Goal: Task Accomplishment & Management: Use online tool/utility

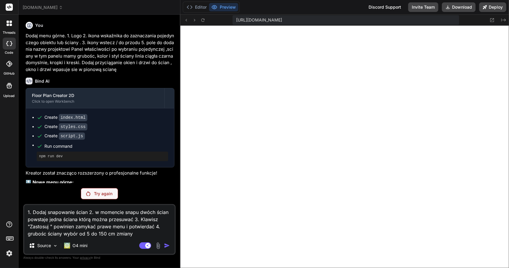
scroll to position [206, 0]
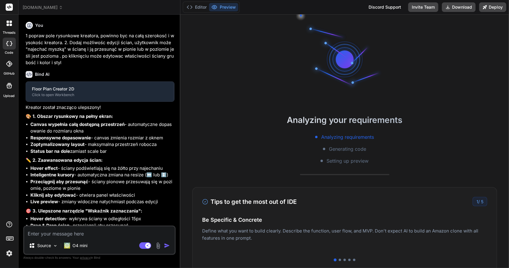
type textarea "x"
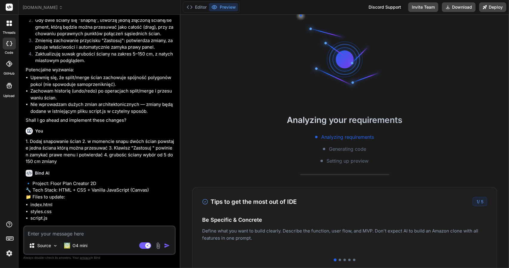
scroll to position [1734, 0]
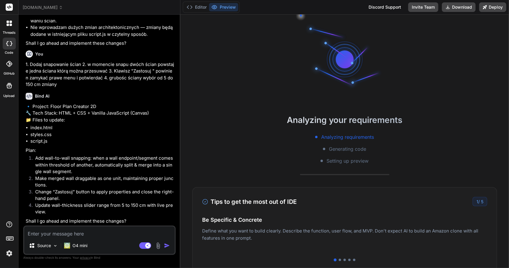
click at [91, 235] on textarea at bounding box center [99, 232] width 151 height 11
type textarea "y"
type textarea "x"
type textarea "ye"
type textarea "x"
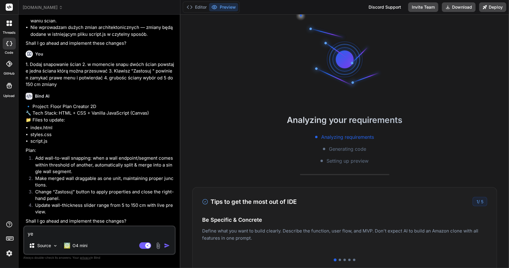
type textarea "yes"
type textarea "x"
type textarea "yes"
click at [168, 247] on img "button" at bounding box center [167, 246] width 6 height 6
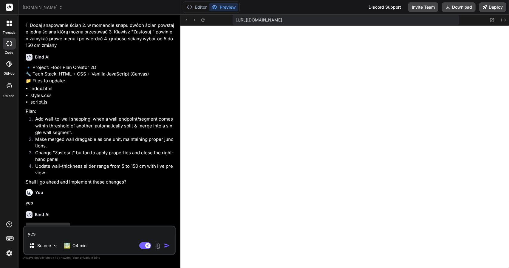
scroll to position [1796, 0]
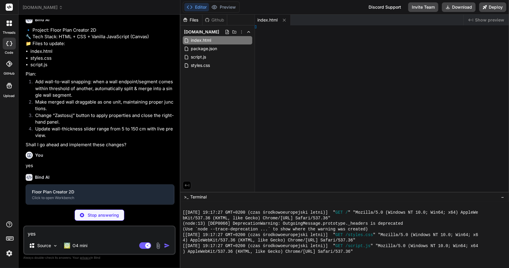
type textarea "x"
type textarea "); });"
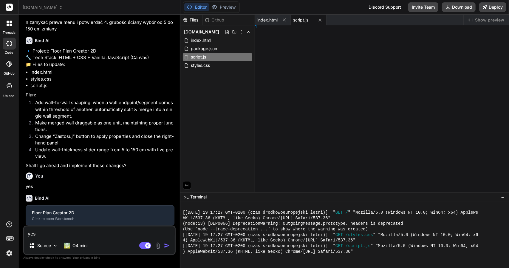
type textarea "x"
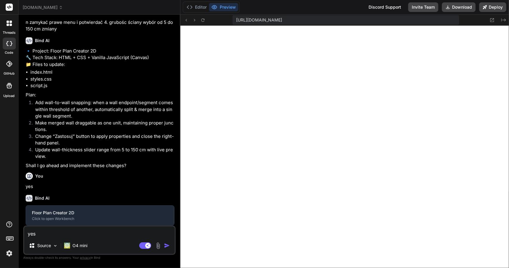
type textarea "} // initialize document.addEventListener('DOMContentLoaded', () => { new Floor…"
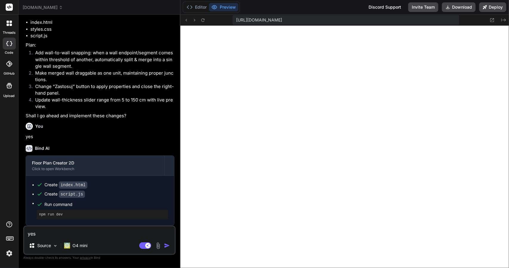
scroll to position [1838, 0]
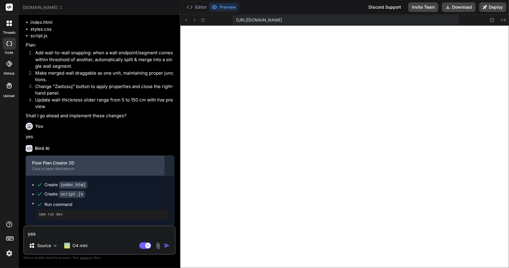
click at [79, 164] on div "Floor Plan Creator 2D" at bounding box center [95, 163] width 127 height 6
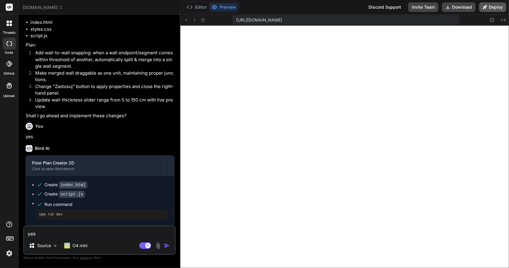
click at [489, 10] on button "Deploy" at bounding box center [493, 7] width 27 height 10
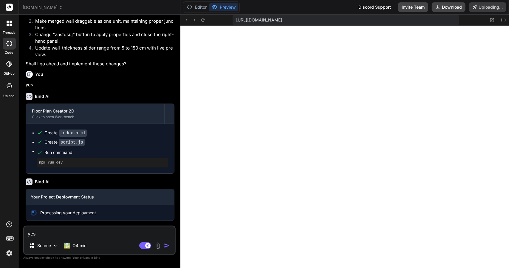
scroll to position [1890, 0]
type textarea "x"
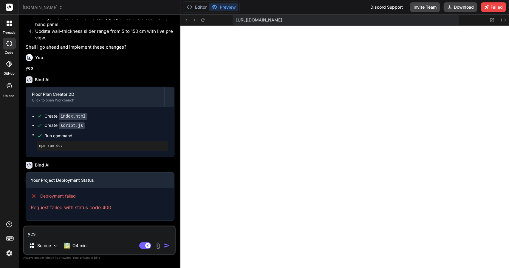
scroll to position [1907, 0]
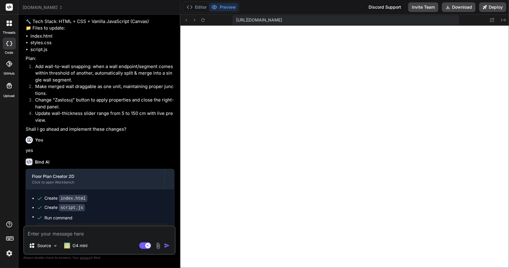
scroll to position [1459, 0]
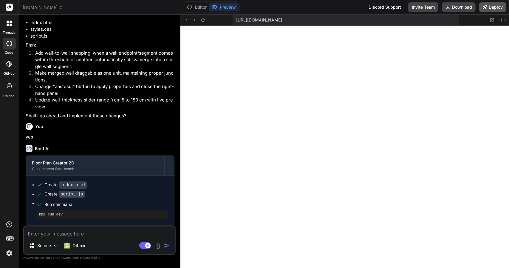
click at [489, 7] on button "Deploy" at bounding box center [493, 7] width 27 height 10
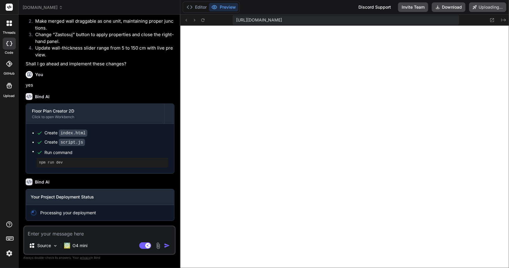
scroll to position [1511, 0]
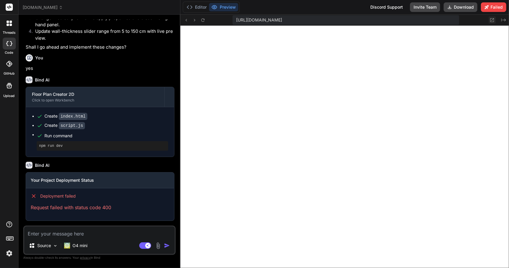
click at [491, 21] on icon at bounding box center [492, 20] width 5 height 5
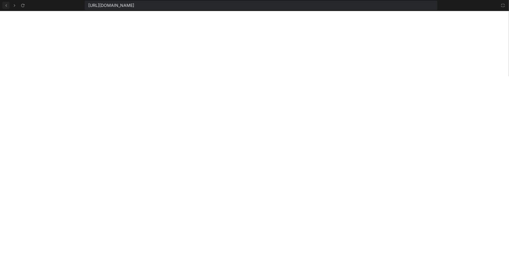
click at [8, 5] on icon at bounding box center [6, 5] width 5 height 5
click at [503, 4] on icon at bounding box center [503, 5] width 5 height 5
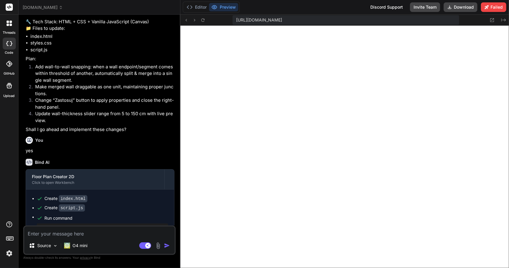
scroll to position [1527, 0]
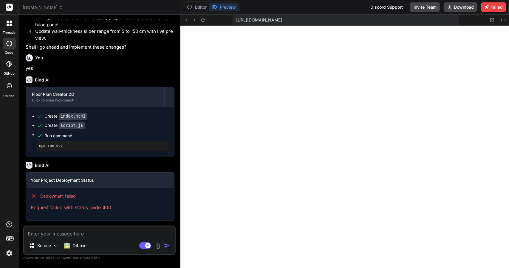
click at [50, 147] on pre "npm run dev" at bounding box center [102, 146] width 127 height 5
click at [40, 147] on pre "npm run dev" at bounding box center [102, 146] width 127 height 5
click at [45, 234] on textarea at bounding box center [99, 232] width 151 height 11
click at [79, 244] on p "O4 mini" at bounding box center [80, 246] width 15 height 6
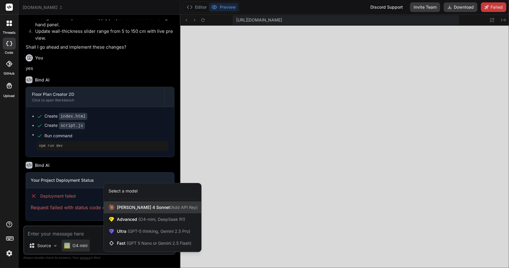
click at [146, 205] on span "[PERSON_NAME] 4 Sonnet (Add API Key)" at bounding box center [157, 207] width 81 height 6
type textarea "x"
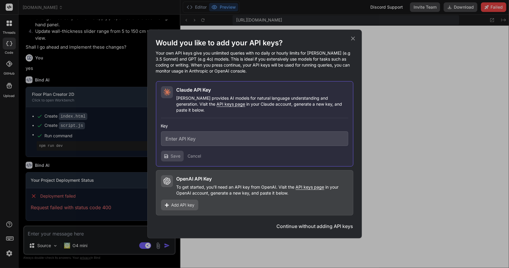
click at [355, 40] on icon at bounding box center [353, 38] width 7 height 7
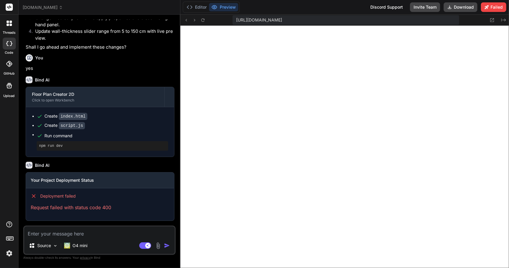
drag, startPoint x: 71, startPoint y: 235, endPoint x: 72, endPoint y: 229, distance: 5.4
click at [71, 234] on textarea at bounding box center [99, 232] width 151 height 11
type textarea "p"
type textarea "x"
type textarea "po"
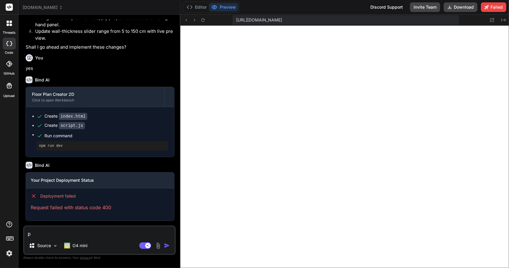
type textarea "x"
type textarea "pop"
type textarea "x"
type textarea "popr"
type textarea "x"
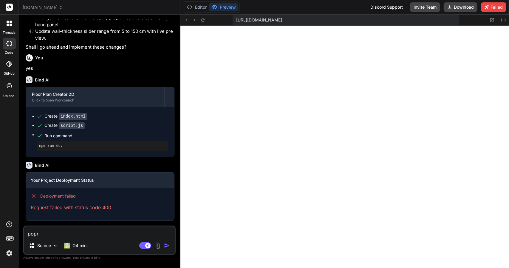
type textarea "popra"
type textarea "x"
type textarea "popraw"
type textarea "x"
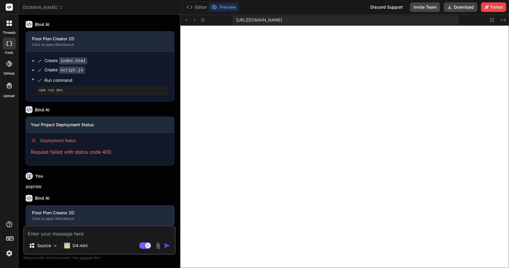
scroll to position [1589, 0]
type textarea "x"
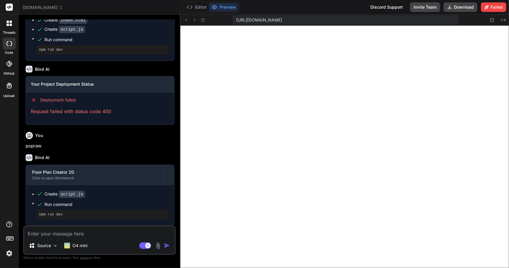
scroll to position [1623, 0]
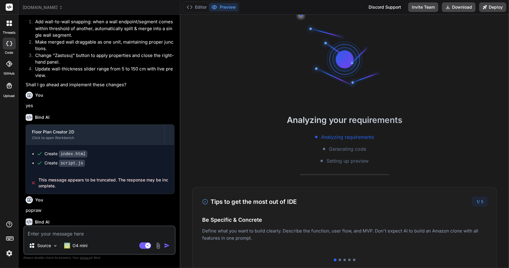
scroll to position [780, 0]
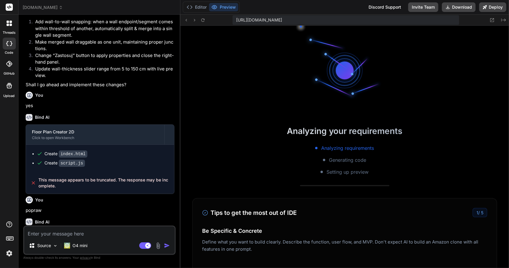
type textarea "x"
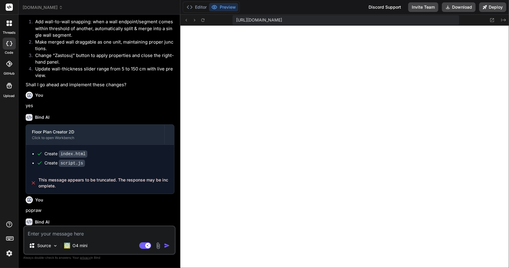
scroll to position [206, 0]
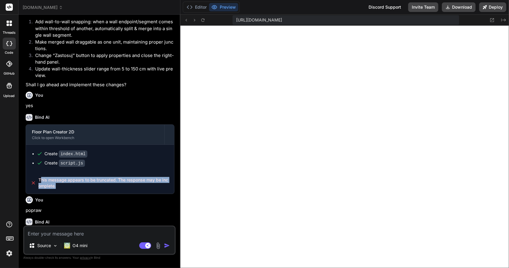
drag, startPoint x: 40, startPoint y: 212, endPoint x: 68, endPoint y: 217, distance: 28.3
click at [67, 189] on span "This message appears to be truncated. The response may be incomplete." at bounding box center [104, 183] width 131 height 12
click at [85, 189] on span "This message appears to be truncated. The response may be incomplete." at bounding box center [104, 183] width 131 height 12
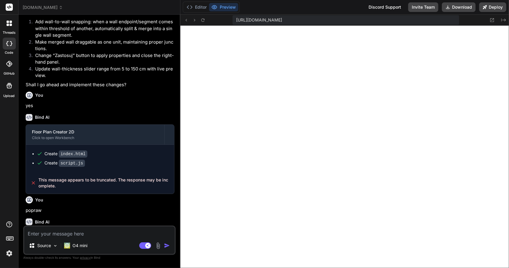
click at [169, 246] on img "button" at bounding box center [167, 246] width 6 height 6
click at [9, 24] on icon at bounding box center [9, 23] width 5 height 5
